Goal: Task Accomplishment & Management: Manage account settings

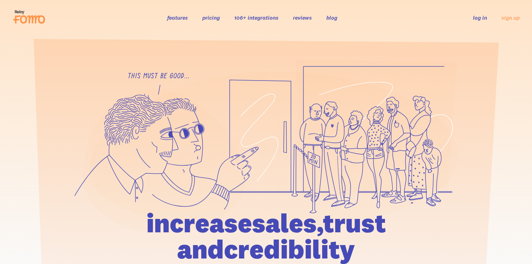
click at [479, 21] on li "log in" at bounding box center [480, 17] width 14 height 8
click at [480, 22] on div "features pricing 106+ integrations reviews blog log in sign up log in sign up" at bounding box center [266, 17] width 508 height 19
click at [479, 15] on link "log in" at bounding box center [480, 17] width 14 height 7
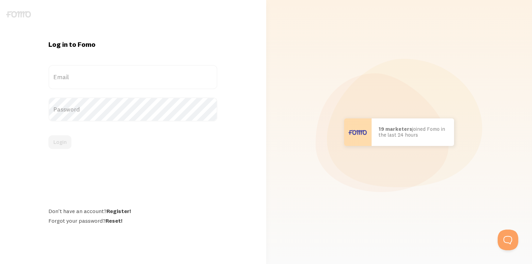
click at [70, 73] on label "Email" at bounding box center [132, 77] width 169 height 24
click at [70, 73] on input "Email" at bounding box center [132, 77] width 169 height 24
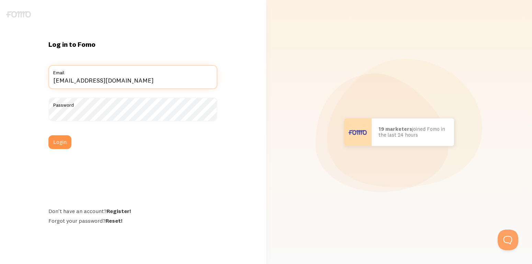
drag, startPoint x: 147, startPoint y: 88, endPoint x: -18, endPoint y: 62, distance: 167.1
click at [48, 65] on input "codependentpapi@gmail.com" at bounding box center [132, 77] width 169 height 24
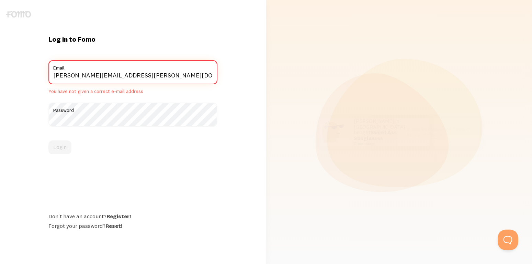
type input "jamie.w.miller@gmail.com"
click at [93, 111] on div "Password" at bounding box center [132, 114] width 169 height 24
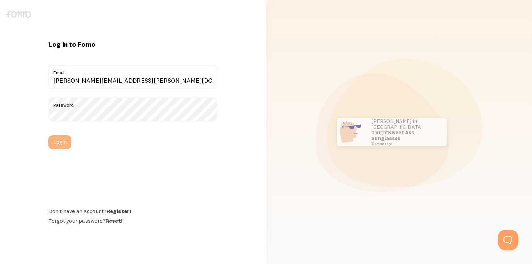
click at [64, 140] on button "Login" at bounding box center [59, 142] width 23 height 14
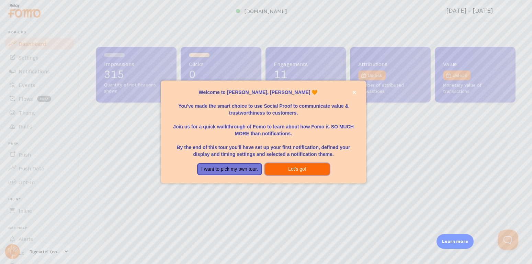
click at [293, 171] on button "Let's go!" at bounding box center [297, 169] width 65 height 12
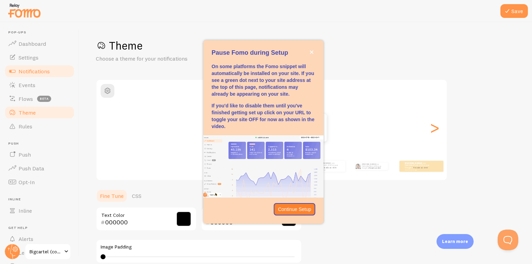
click at [41, 72] on span "Notifications" at bounding box center [34, 71] width 31 height 7
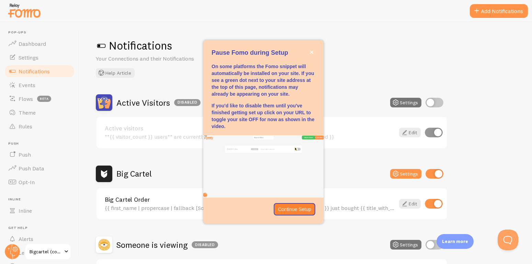
click at [33, 85] on span "Events" at bounding box center [27, 84] width 17 height 7
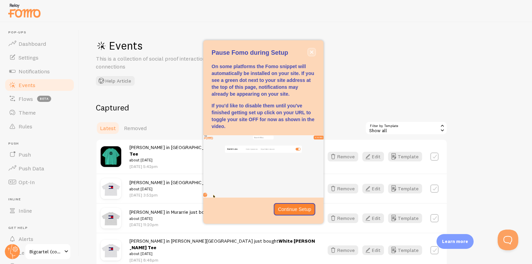
click at [310, 52] on icon "close," at bounding box center [312, 52] width 4 height 4
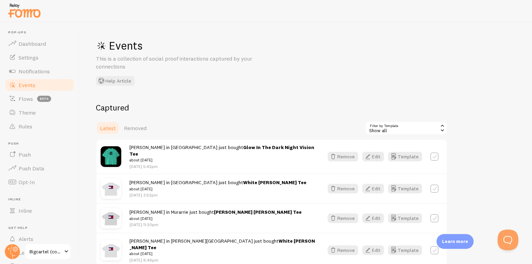
click at [394, 131] on div "Show all" at bounding box center [406, 128] width 82 height 14
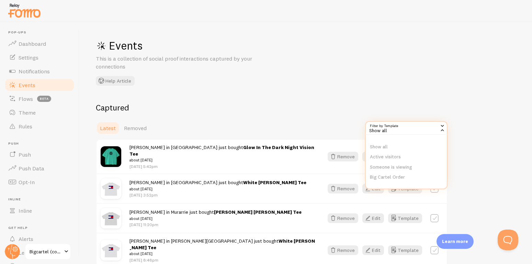
click at [394, 131] on div "Show all" at bounding box center [406, 128] width 82 height 14
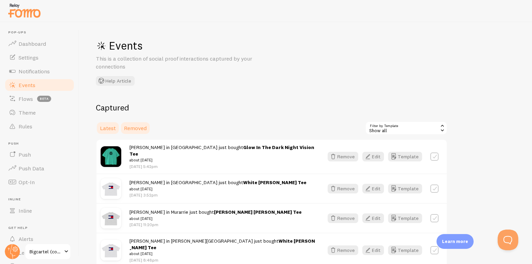
click at [138, 128] on span "Removed" at bounding box center [135, 127] width 23 height 7
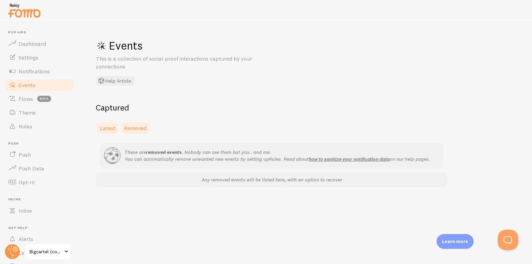
click at [112, 129] on span "Latest" at bounding box center [108, 127] width 16 height 7
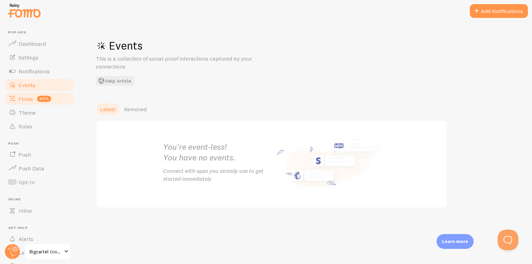
click at [25, 98] on span "Flows" at bounding box center [26, 98] width 14 height 7
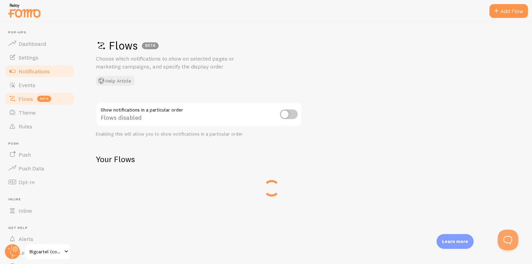
click at [32, 70] on span "Notifications" at bounding box center [34, 71] width 31 height 7
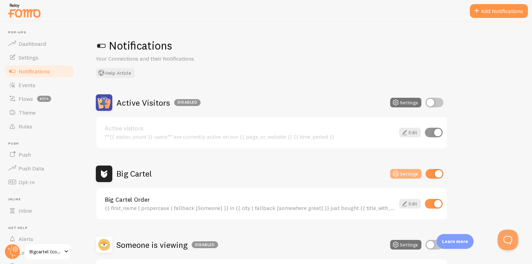
click at [411, 172] on button "Settings" at bounding box center [405, 174] width 31 height 10
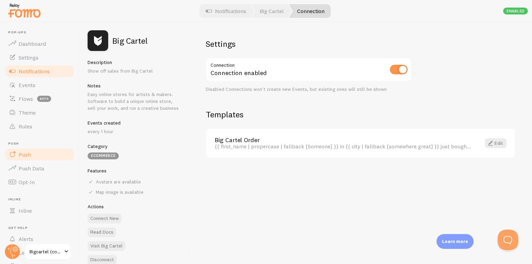
click at [30, 158] on link "Push" at bounding box center [39, 154] width 71 height 14
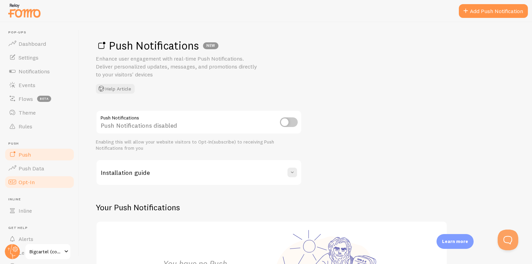
click at [35, 175] on link "Opt-In" at bounding box center [39, 182] width 71 height 14
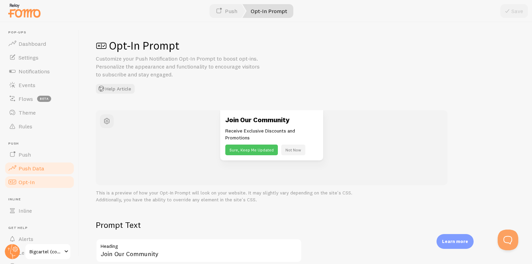
click at [38, 164] on link "Push Data" at bounding box center [39, 168] width 71 height 14
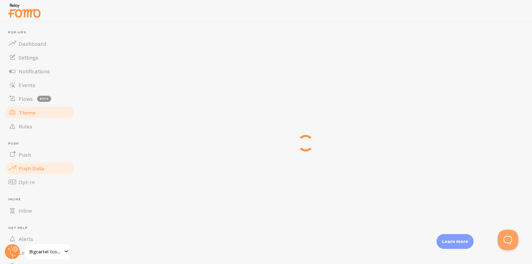
click at [48, 117] on link "Theme" at bounding box center [39, 112] width 71 height 14
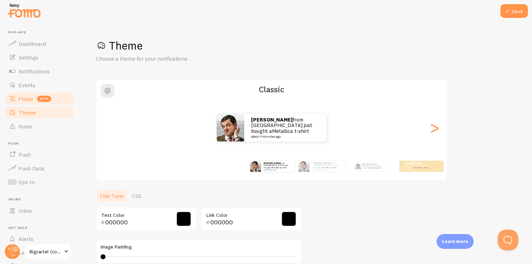
click at [17, 99] on link "Flows beta" at bounding box center [39, 99] width 71 height 14
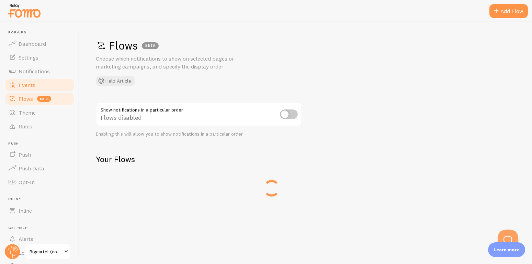
click at [26, 84] on span "Events" at bounding box center [27, 84] width 17 height 7
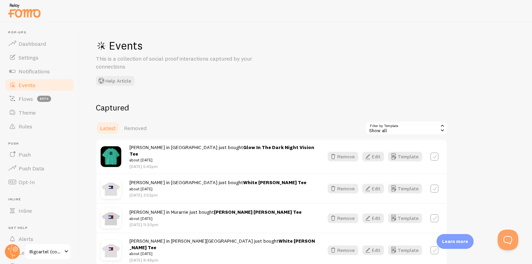
click at [130, 112] on h2 "Captured" at bounding box center [272, 107] width 352 height 11
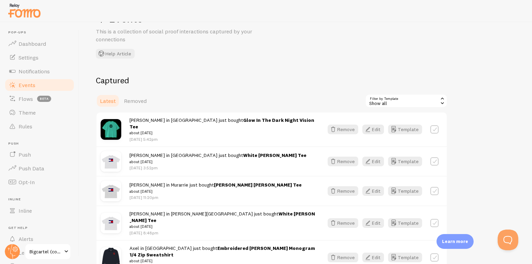
scroll to position [15, 0]
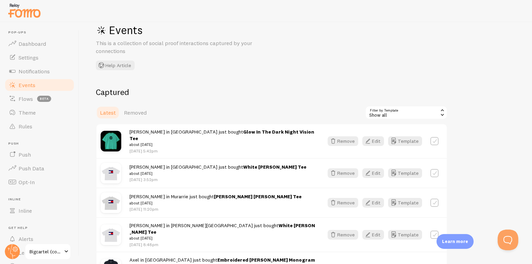
click at [205, 76] on div "Events This is a collection of social proof interactions captured by your conne…" at bounding box center [305, 143] width 453 height 242
click at [409, 108] on div "Show all" at bounding box center [406, 112] width 82 height 14
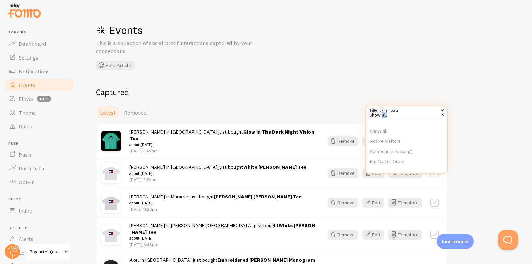
click at [409, 107] on div "Show all" at bounding box center [406, 112] width 82 height 14
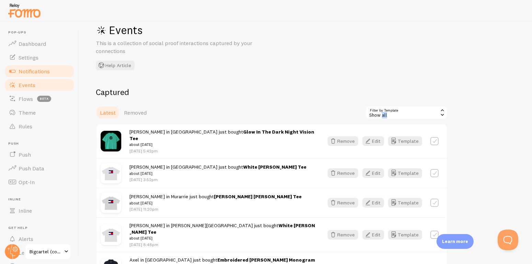
click at [55, 69] on link "Notifications" at bounding box center [39, 71] width 71 height 14
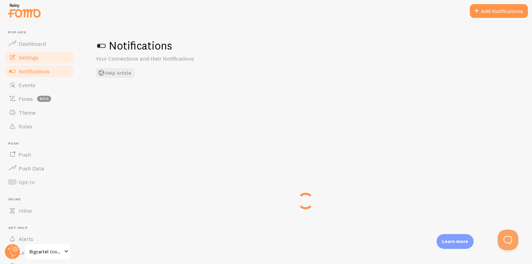
click at [41, 60] on link "Settings" at bounding box center [39, 58] width 71 height 14
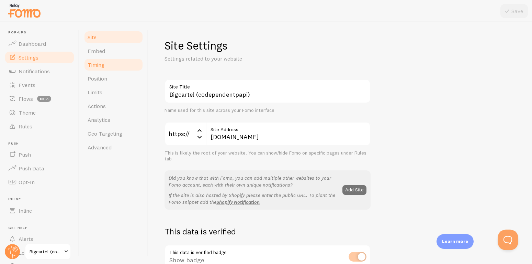
click at [90, 60] on link "Timing" at bounding box center [114, 65] width 60 height 14
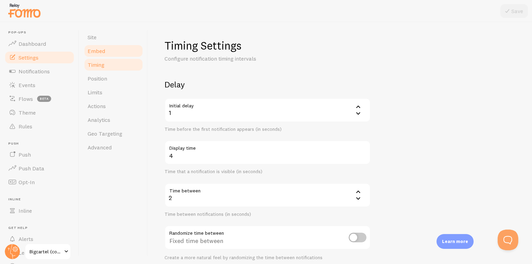
click at [99, 49] on span "Embed" at bounding box center [97, 50] width 18 height 7
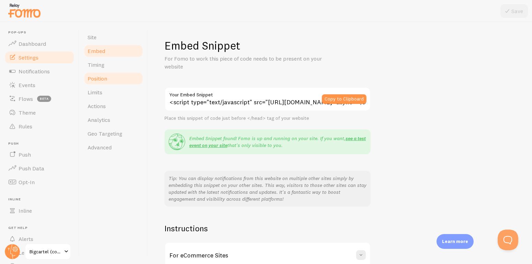
click at [101, 76] on span "Position" at bounding box center [98, 78] width 20 height 7
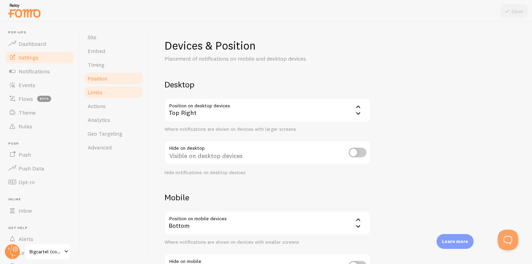
click at [104, 96] on link "Limits" at bounding box center [114, 92] width 60 height 14
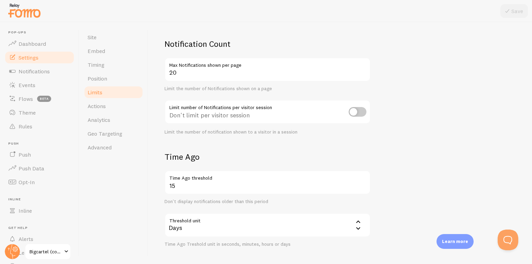
scroll to position [82, 0]
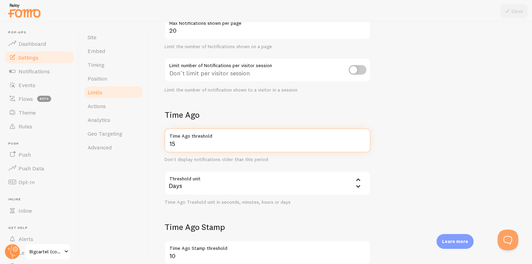
drag, startPoint x: 241, startPoint y: 141, endPoint x: 217, endPoint y: 142, distance: 23.4
click at [168, 142] on input "15" at bounding box center [268, 140] width 206 height 24
click at [244, 142] on input "15" at bounding box center [268, 140] width 206 height 24
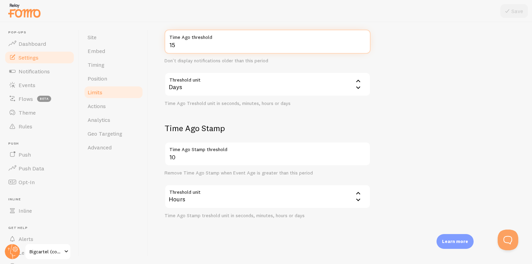
scroll to position [182, 0]
click at [341, 95] on div "Threshold unit 86400 Days Seconds Minutes Hours Days Time Ago Treshold unit in …" at bounding box center [268, 88] width 206 height 34
click at [330, 88] on div "Days" at bounding box center [268, 83] width 206 height 24
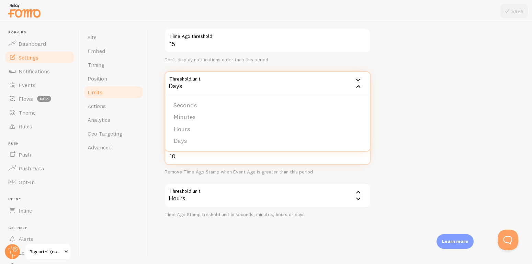
click at [237, 164] on input "10" at bounding box center [268, 153] width 206 height 24
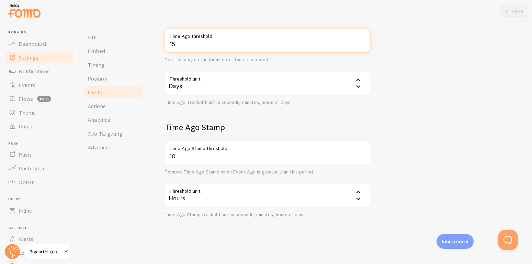
drag, startPoint x: 215, startPoint y: 47, endPoint x: 20, endPoint y: 1, distance: 200.7
click at [165, 29] on input "15" at bounding box center [268, 41] width 206 height 24
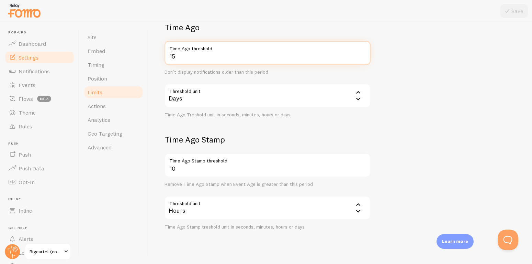
type input "3"
type input "30"
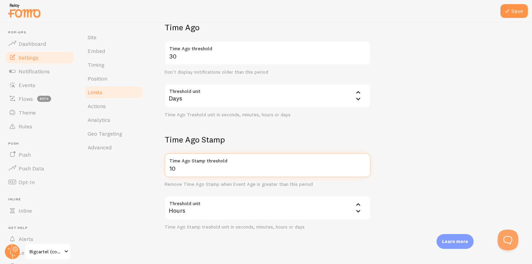
drag, startPoint x: 234, startPoint y: 173, endPoint x: 173, endPoint y: 167, distance: 61.1
click at [165, 169] on input "10" at bounding box center [268, 165] width 206 height 24
click at [231, 167] on input "10" at bounding box center [268, 165] width 206 height 24
drag, startPoint x: 201, startPoint y: 168, endPoint x: 122, endPoint y: 158, distance: 80.0
click at [165, 158] on input "10" at bounding box center [268, 165] width 206 height 24
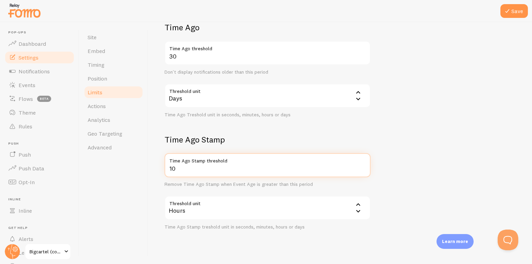
drag, startPoint x: 212, startPoint y: 169, endPoint x: 171, endPoint y: 166, distance: 41.0
click at [165, 170] on input "10" at bounding box center [268, 165] width 206 height 24
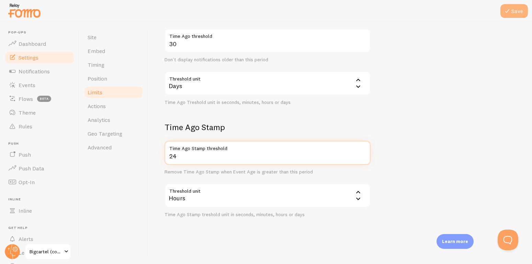
type input "24"
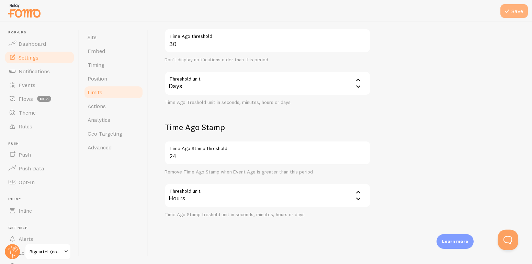
click at [510, 16] on button "Save" at bounding box center [514, 11] width 27 height 14
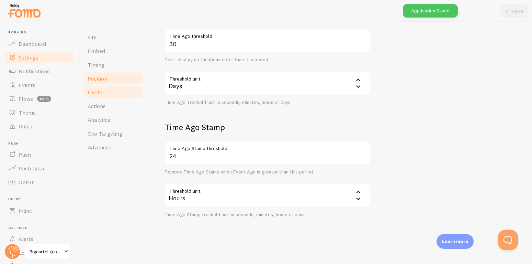
click at [94, 81] on span "Position" at bounding box center [98, 78] width 20 height 7
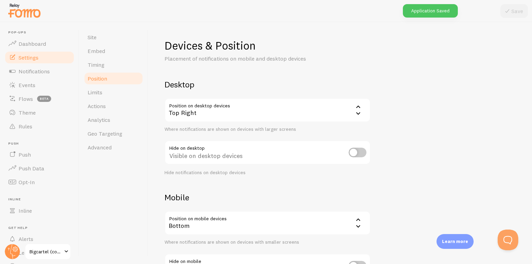
click at [321, 107] on div "Top Right" at bounding box center [268, 110] width 206 height 24
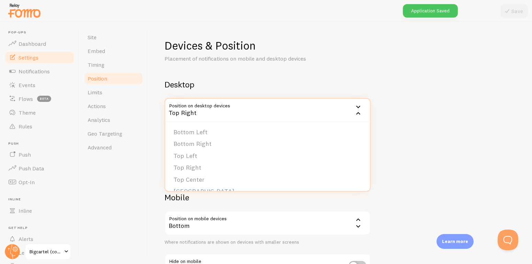
click at [321, 107] on div "Top Right" at bounding box center [268, 110] width 206 height 24
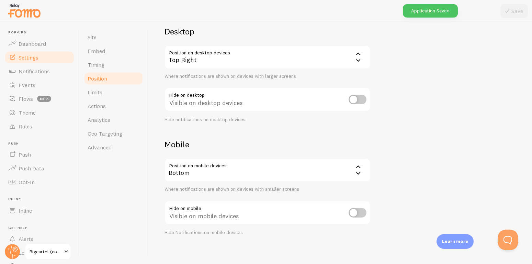
scroll to position [58, 0]
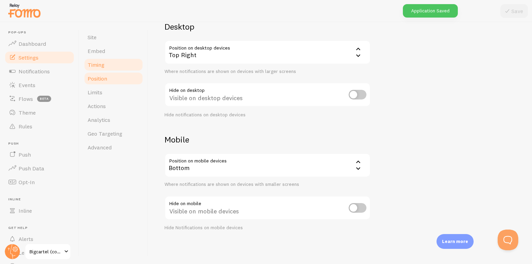
click at [110, 65] on link "Timing" at bounding box center [114, 65] width 60 height 14
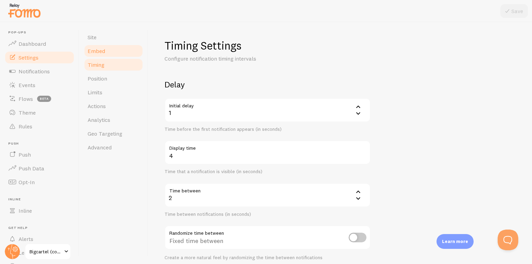
click at [99, 52] on span "Embed" at bounding box center [97, 50] width 18 height 7
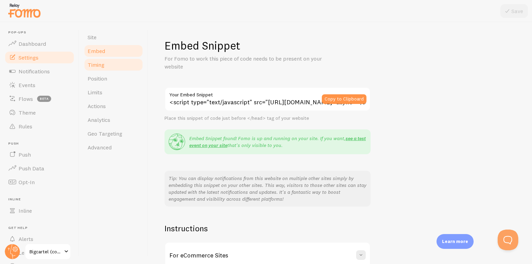
click at [97, 65] on span "Timing" at bounding box center [96, 64] width 17 height 7
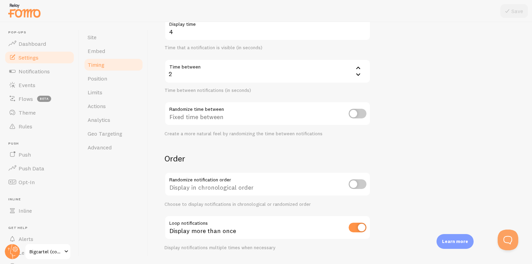
scroll to position [143, 0]
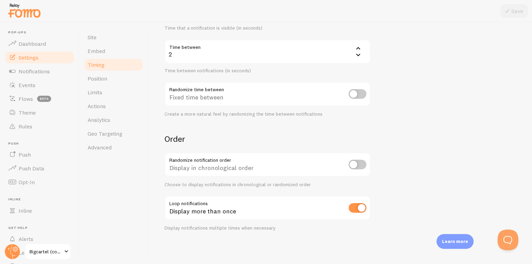
click at [353, 163] on input "checkbox" at bounding box center [358, 164] width 18 height 10
checkbox input "true"
click at [518, 11] on button "Save" at bounding box center [514, 11] width 27 height 14
